Goal: Task Accomplishment & Management: Complete application form

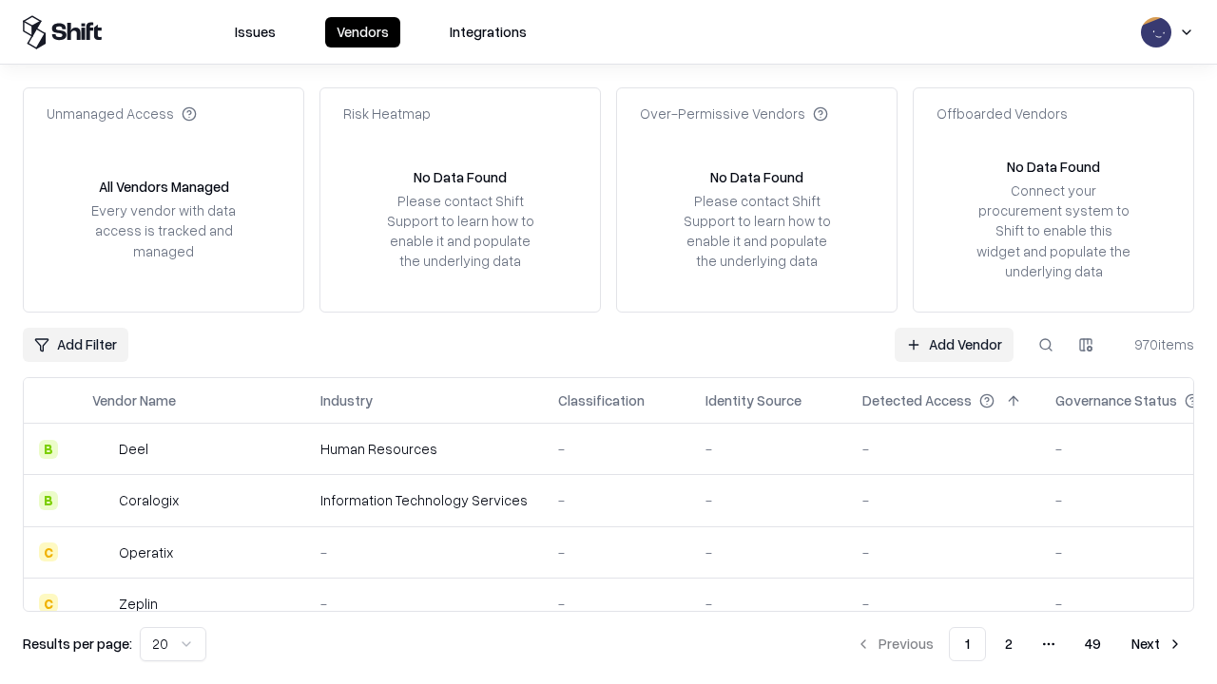
click at [953, 344] on link "Add Vendor" at bounding box center [954, 345] width 119 height 34
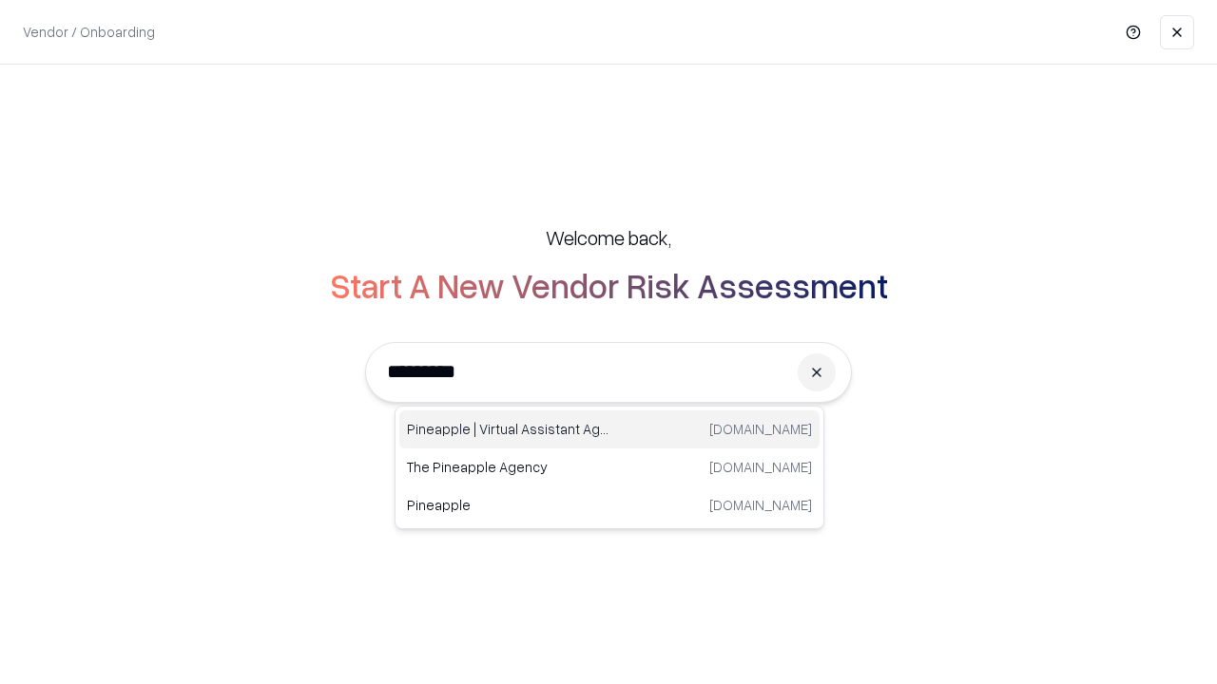
click at [609, 430] on div "Pineapple | Virtual Assistant Agency [DOMAIN_NAME]" at bounding box center [609, 430] width 420 height 38
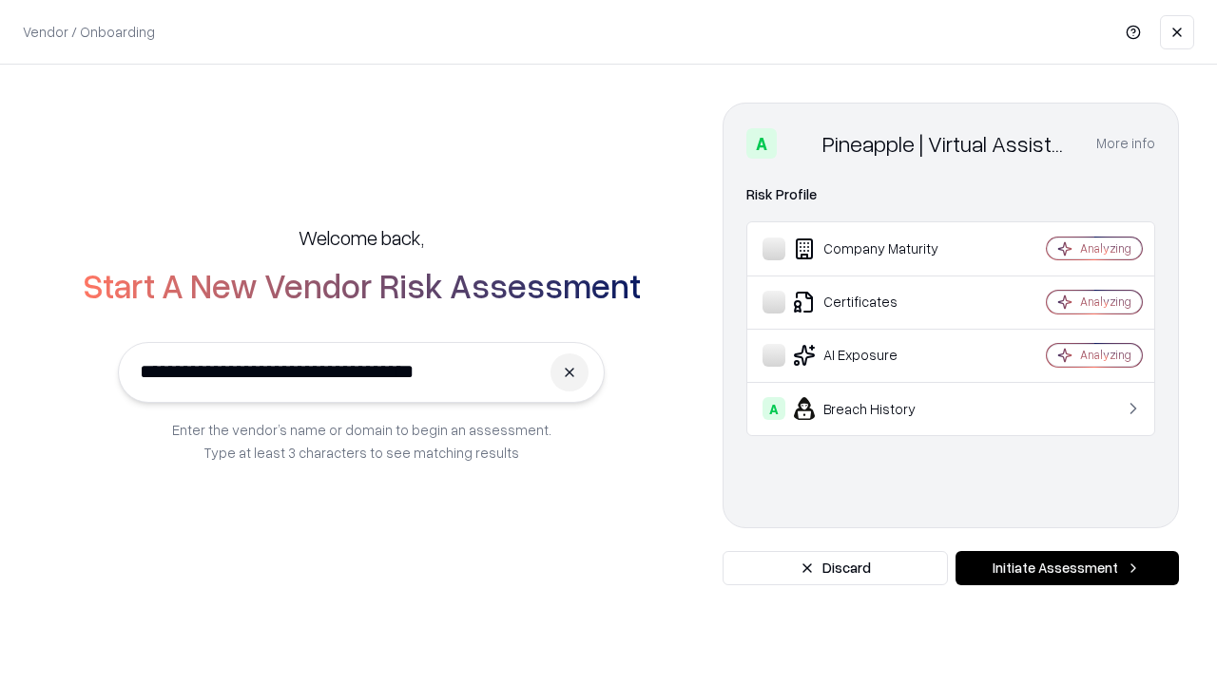
type input "**********"
click at [1067, 568] on button "Initiate Assessment" at bounding box center [1066, 568] width 223 height 34
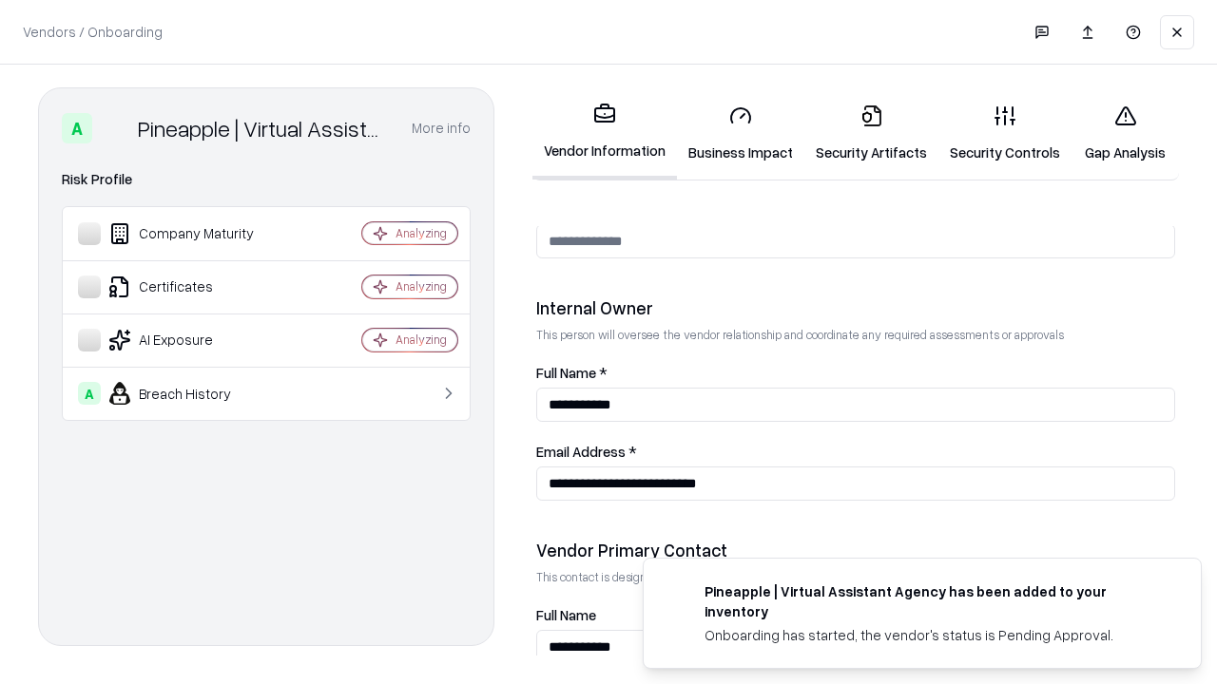
scroll to position [985, 0]
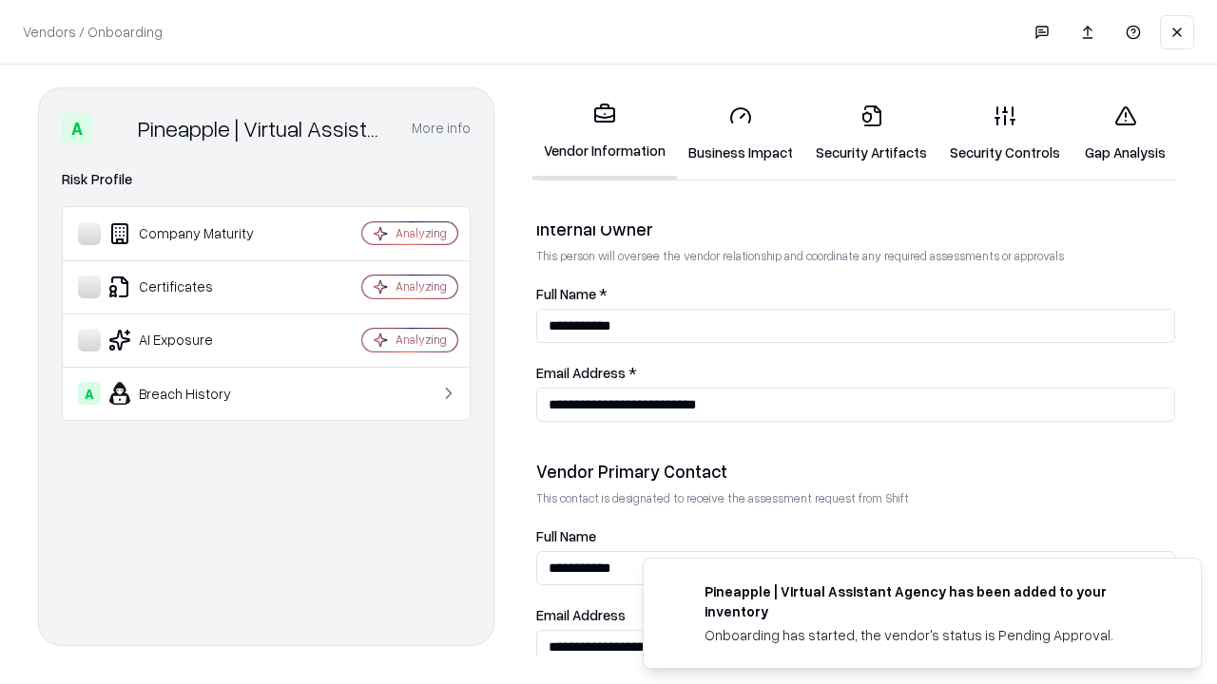
click at [741, 133] on link "Business Impact" at bounding box center [740, 133] width 127 height 88
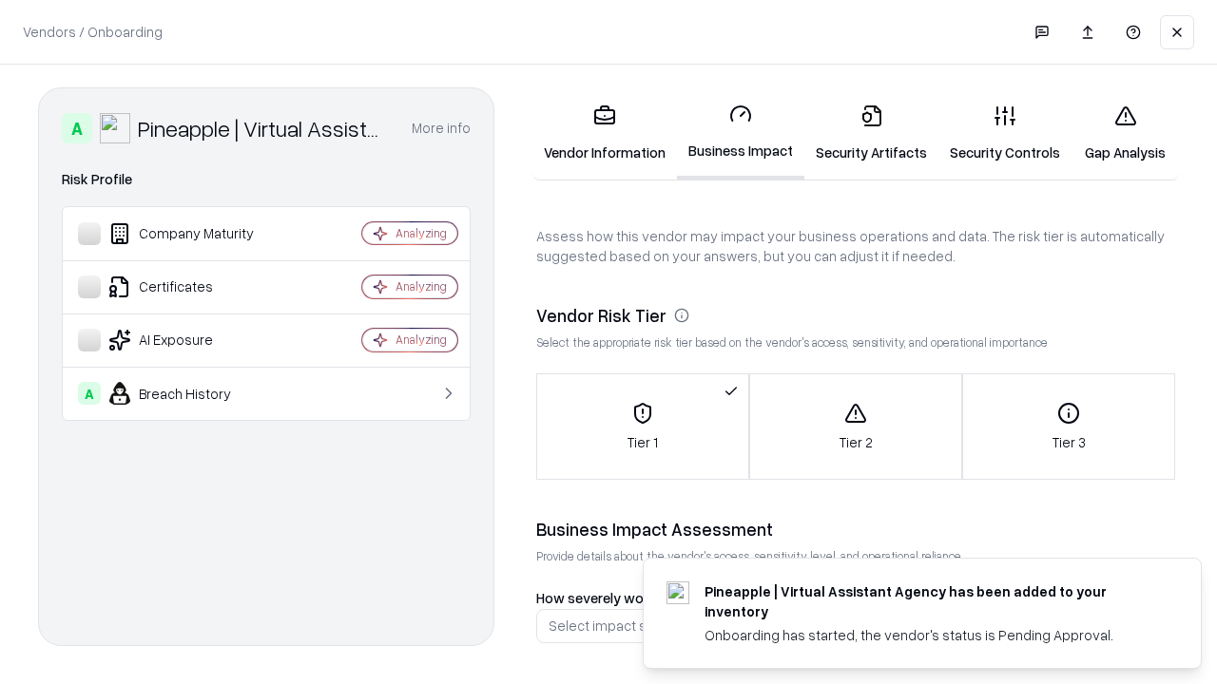
click at [871, 133] on link "Security Artifacts" at bounding box center [871, 133] width 134 height 88
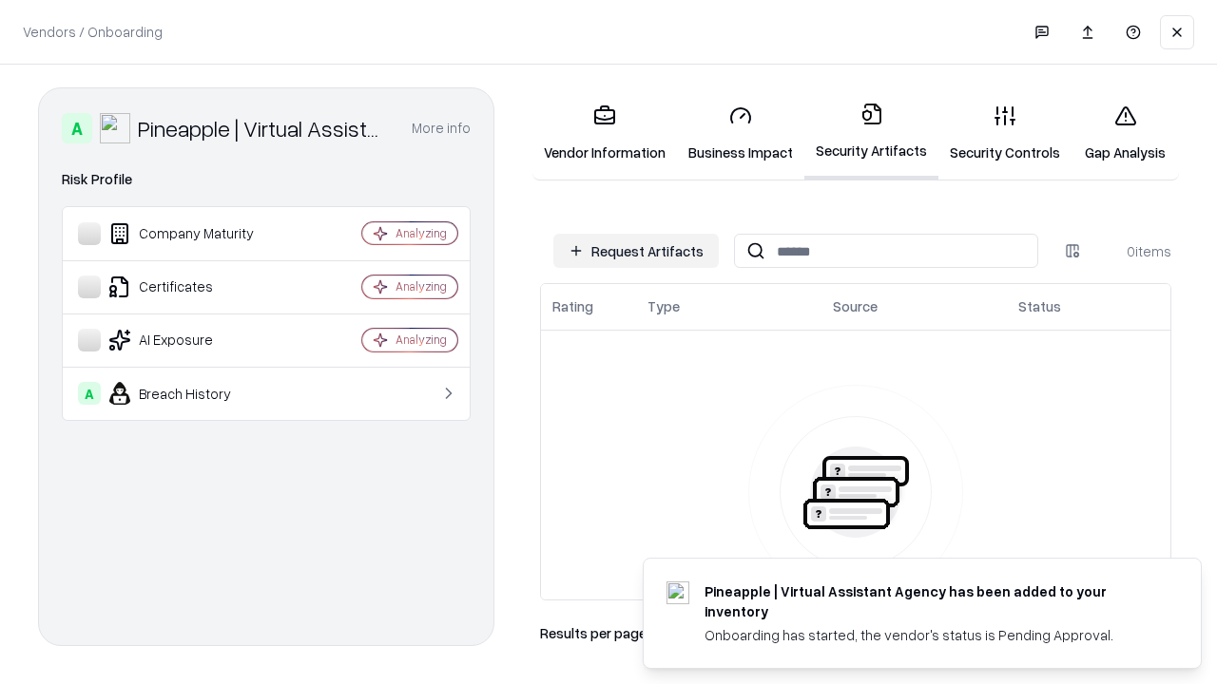
click at [636, 251] on button "Request Artifacts" at bounding box center [635, 251] width 165 height 34
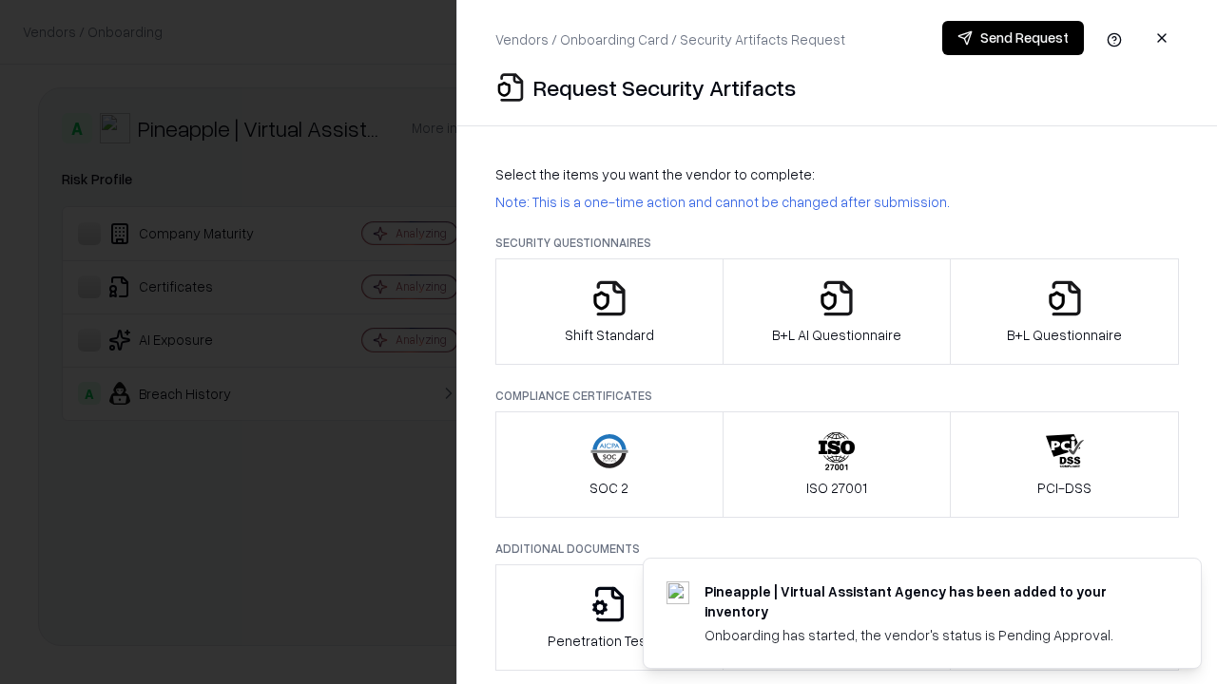
click at [608, 312] on icon "button" at bounding box center [609, 298] width 38 height 38
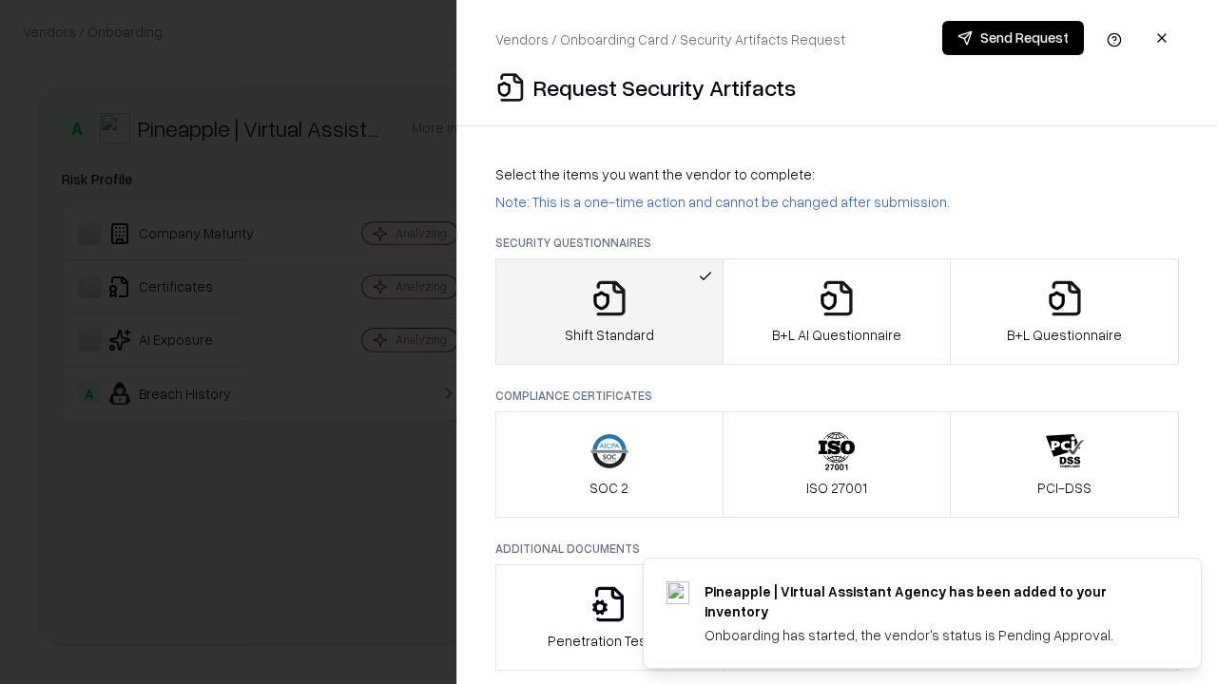
click at [1012, 38] on button "Send Request" at bounding box center [1013, 38] width 142 height 34
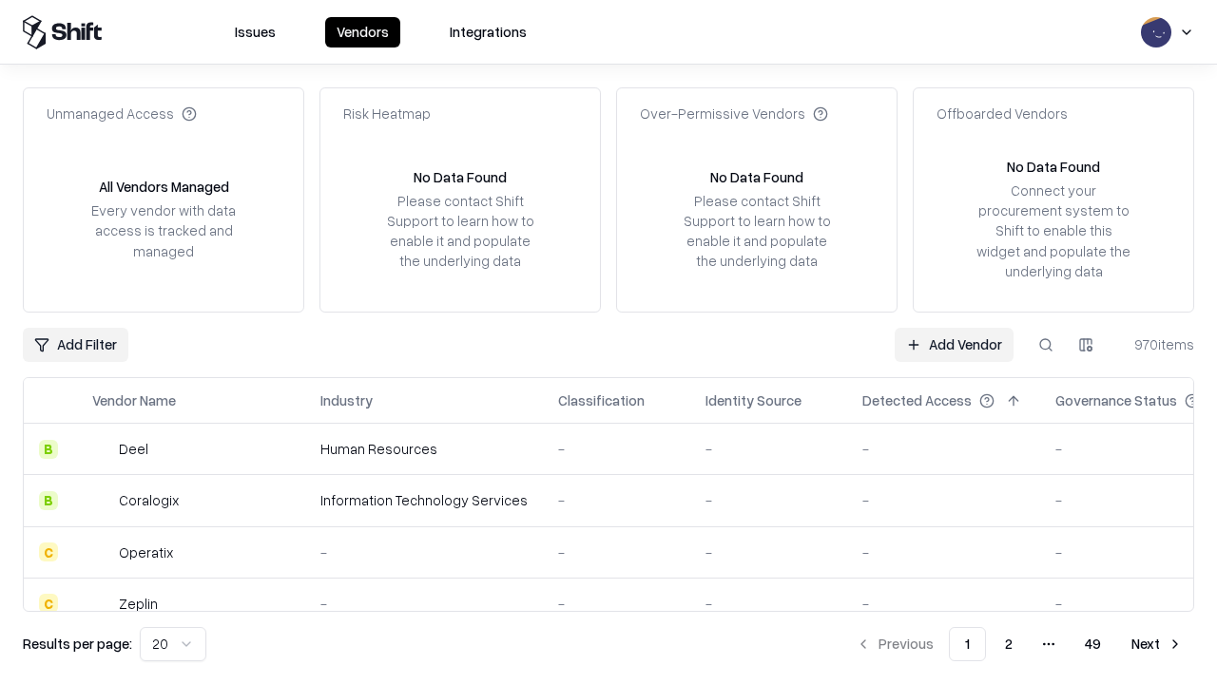
click at [1046, 344] on button at bounding box center [1046, 345] width 34 height 34
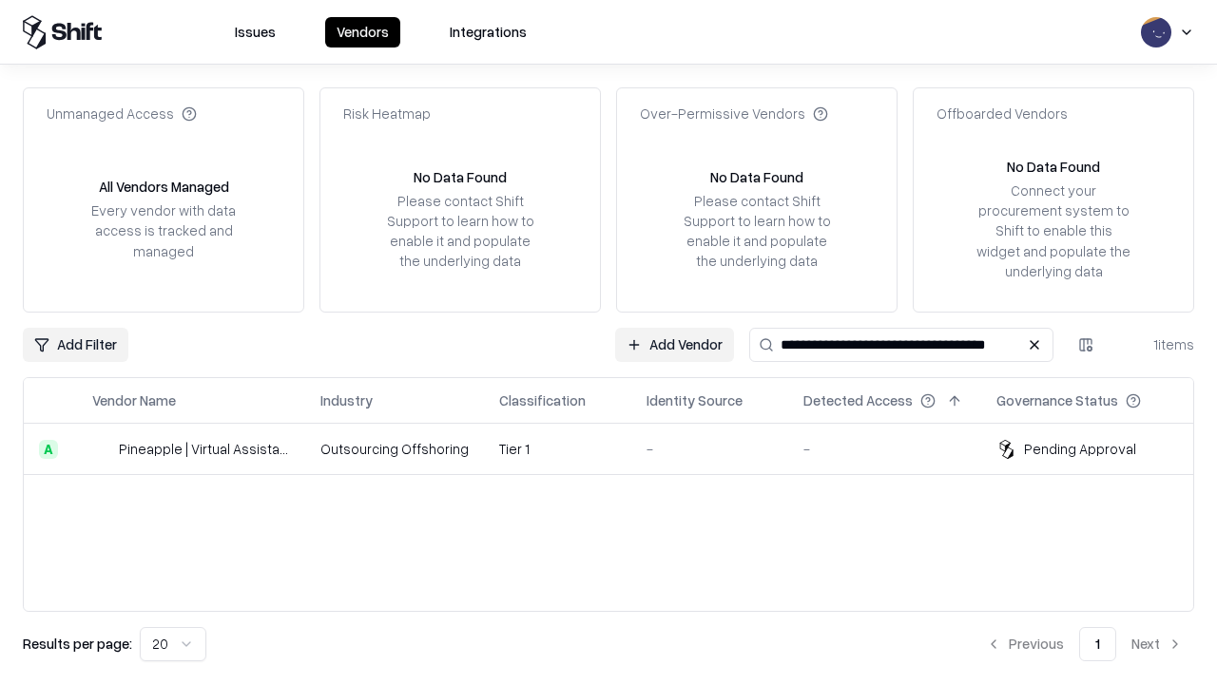
type input "**********"
click at [620, 449] on td "Tier 1" at bounding box center [557, 449] width 147 height 51
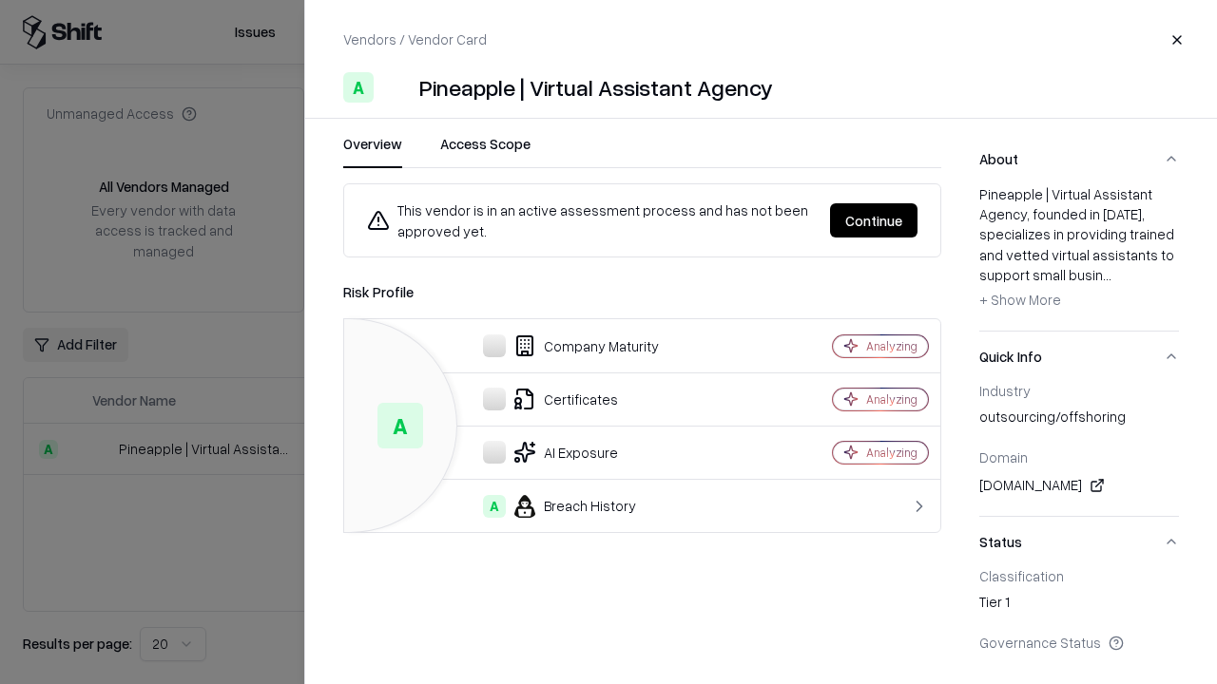
click at [874, 221] on button "Continue" at bounding box center [873, 220] width 87 height 34
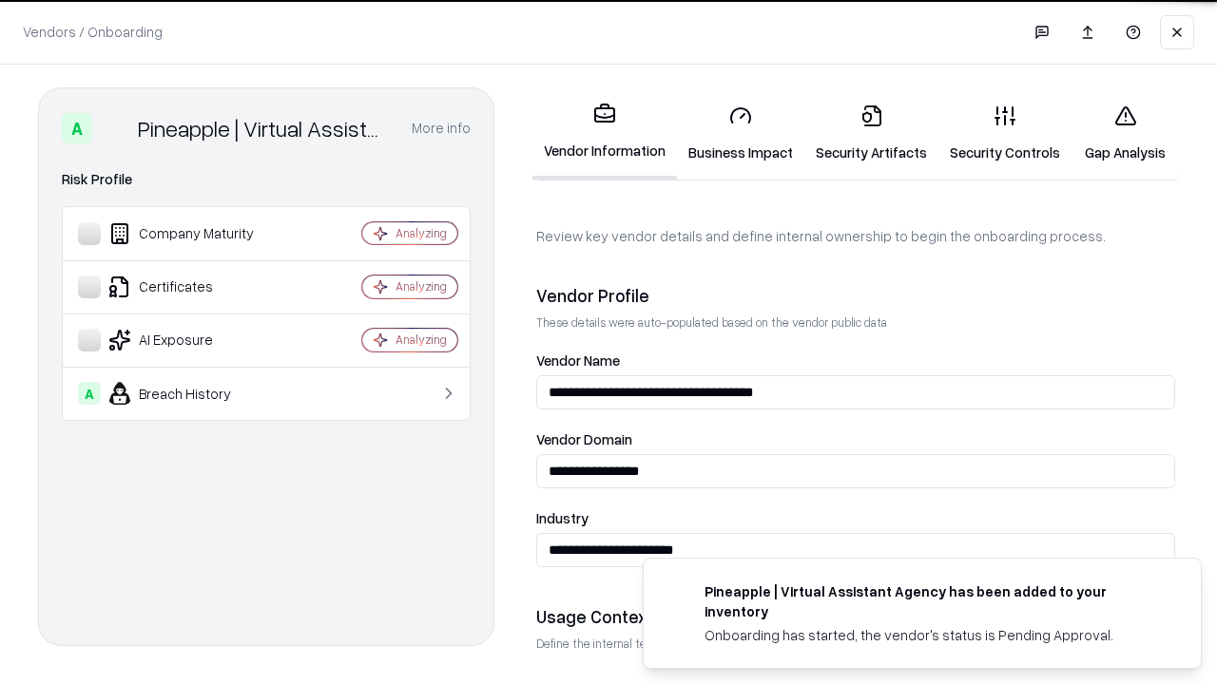
click at [871, 133] on link "Security Artifacts" at bounding box center [871, 133] width 134 height 88
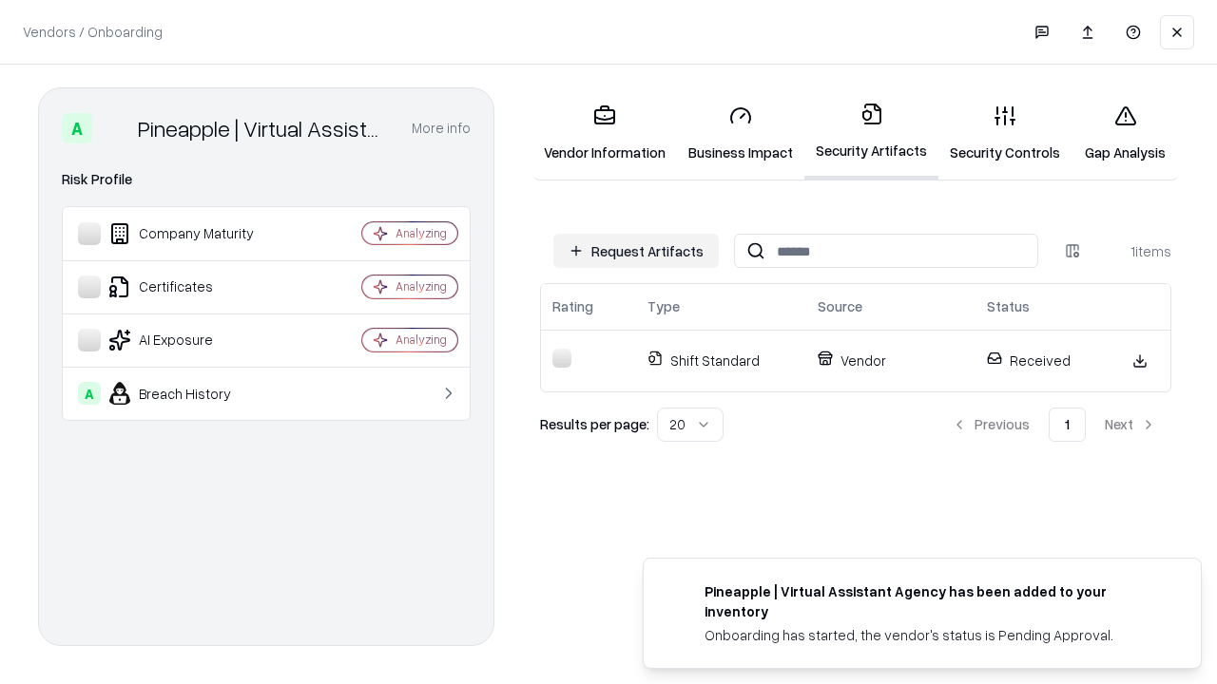
click at [1125, 133] on link "Gap Analysis" at bounding box center [1124, 133] width 107 height 88
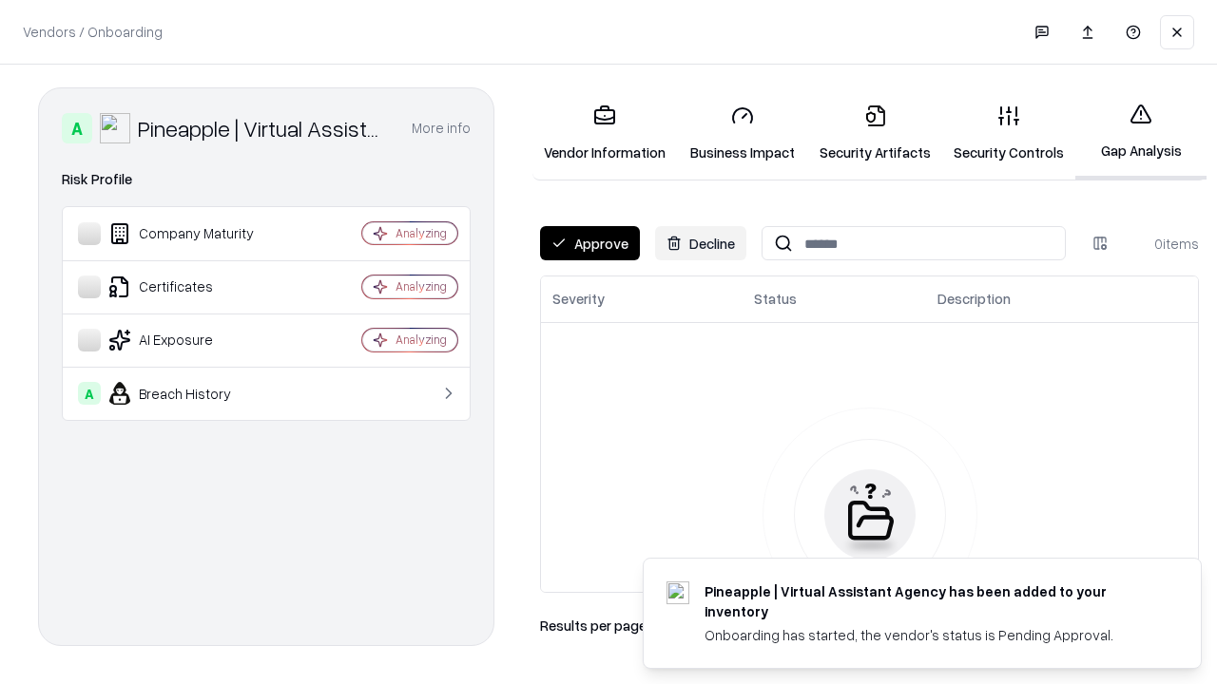
click at [589, 243] on button "Approve" at bounding box center [590, 243] width 100 height 34
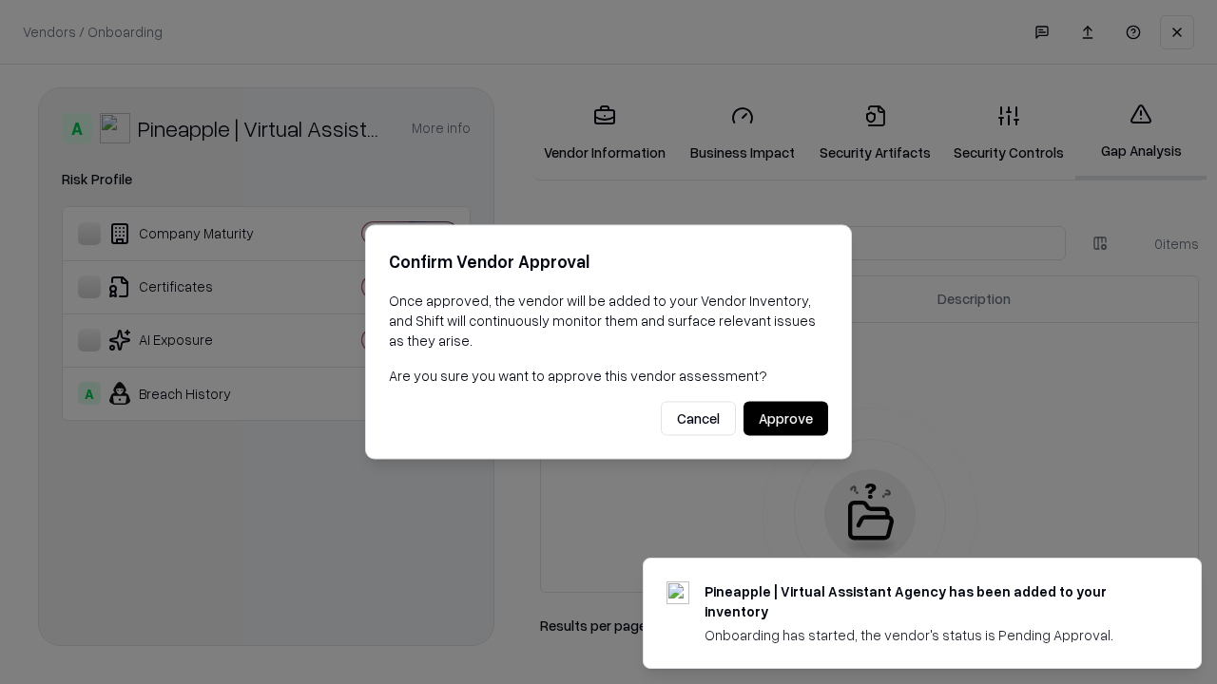
click at [785, 418] on button "Approve" at bounding box center [785, 419] width 85 height 34
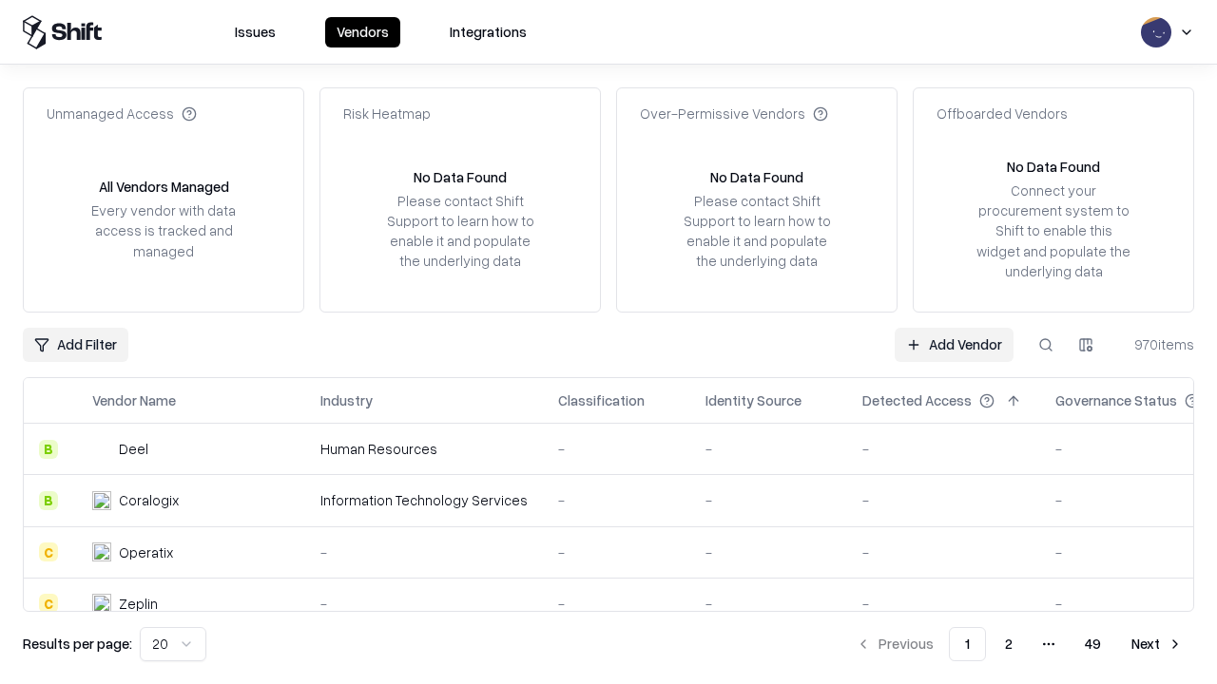
type input "**********"
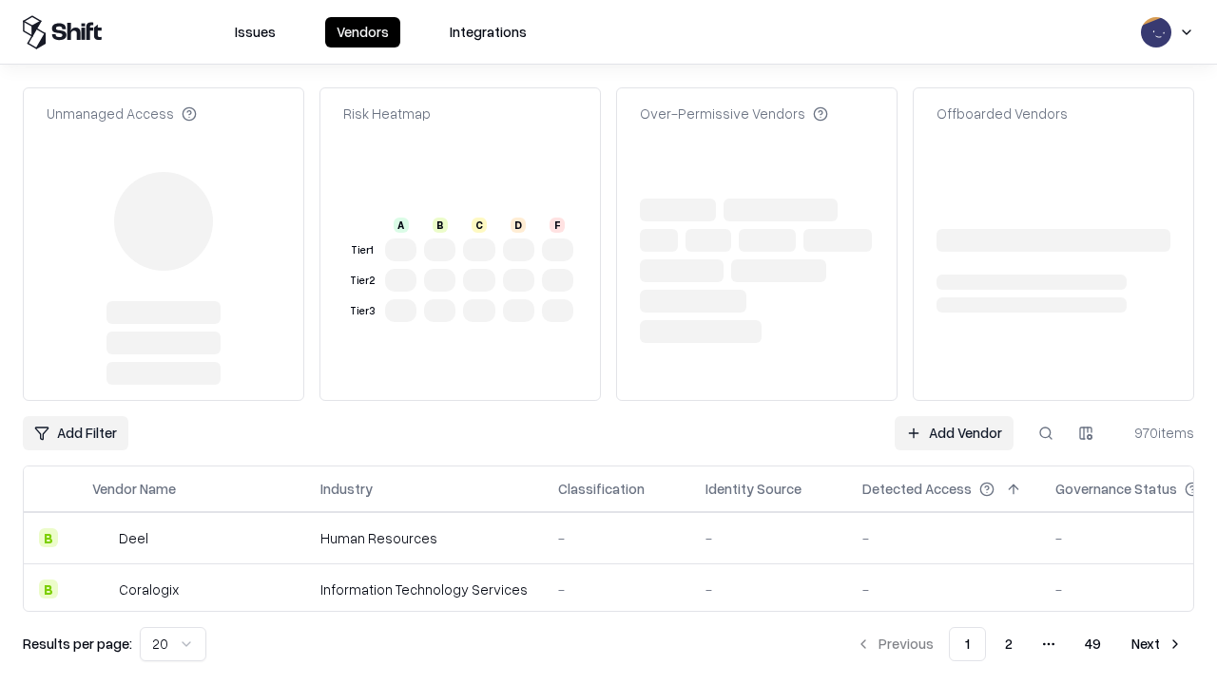
click at [953, 416] on link "Add Vendor" at bounding box center [954, 433] width 119 height 34
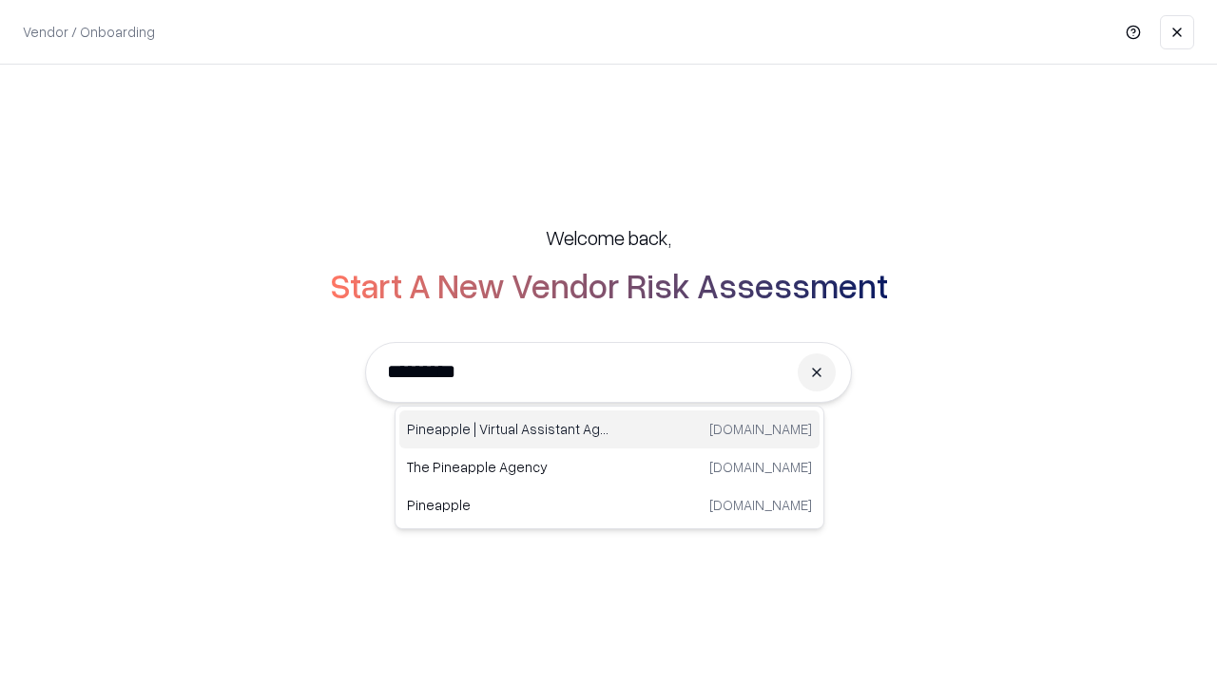
click at [609, 430] on div "Pineapple | Virtual Assistant Agency [DOMAIN_NAME]" at bounding box center [609, 430] width 420 height 38
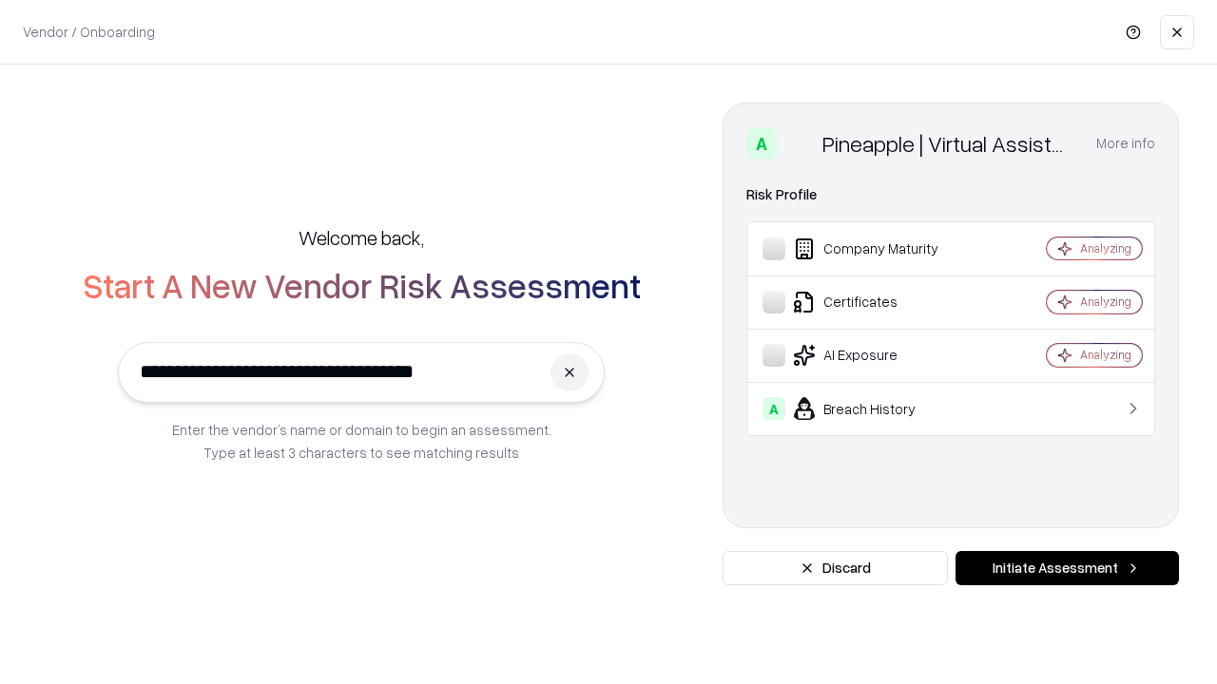
type input "**********"
click at [1067, 568] on button "Initiate Assessment" at bounding box center [1066, 568] width 223 height 34
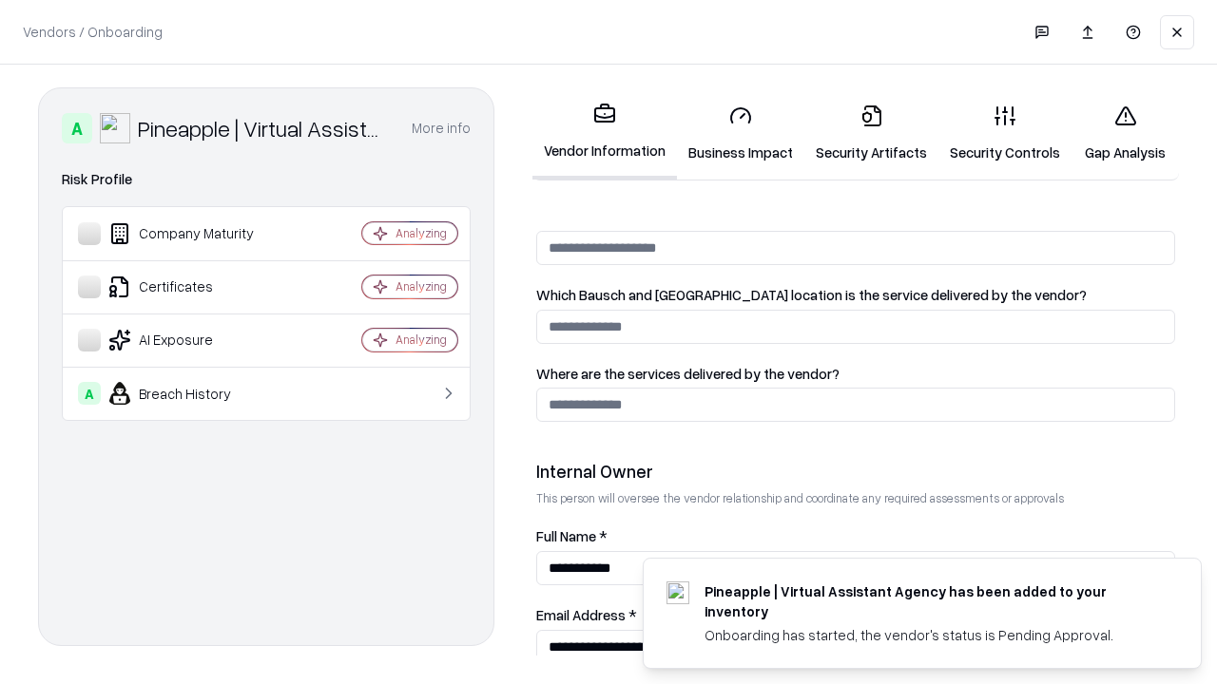
scroll to position [906, 0]
